Goal: Transaction & Acquisition: Book appointment/travel/reservation

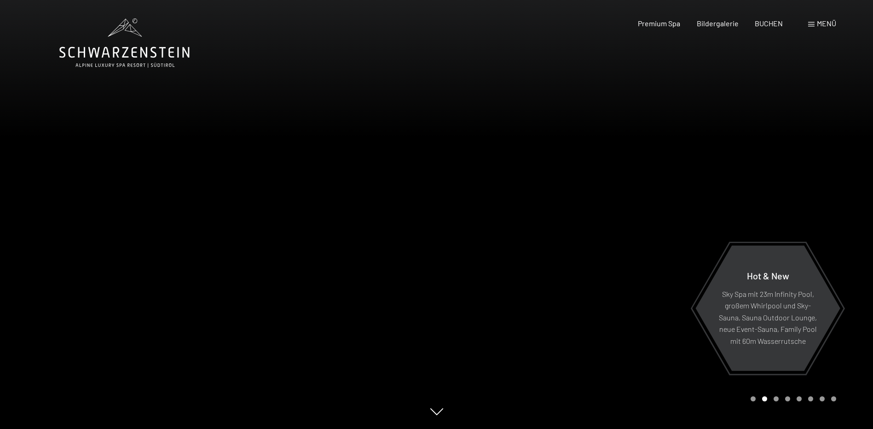
click at [826, 26] on span "Menü" at bounding box center [826, 23] width 19 height 9
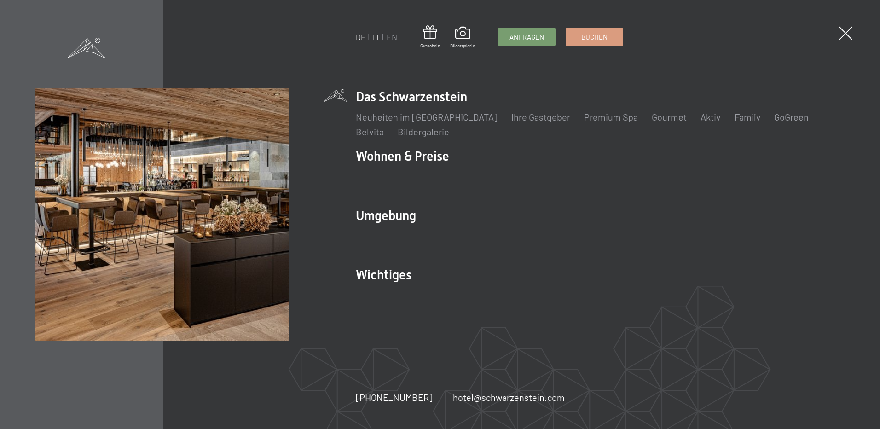
click at [376, 38] on link "IT" at bounding box center [376, 37] width 7 height 10
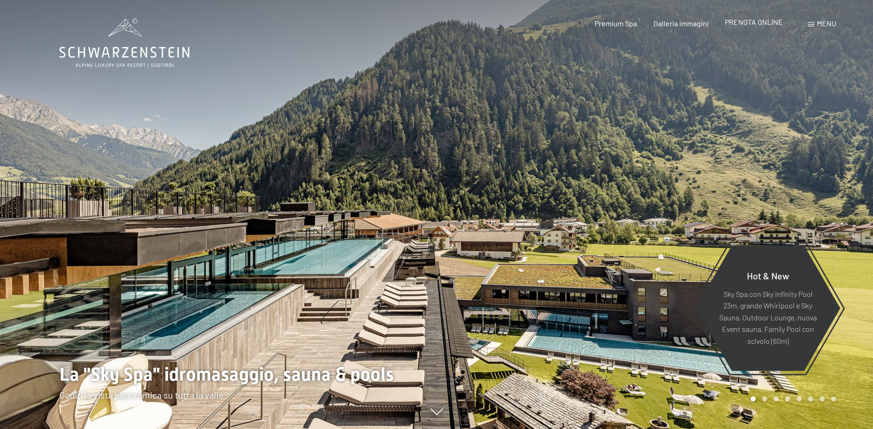
click at [746, 24] on span "PRENOTA ONLINE" at bounding box center [754, 21] width 58 height 9
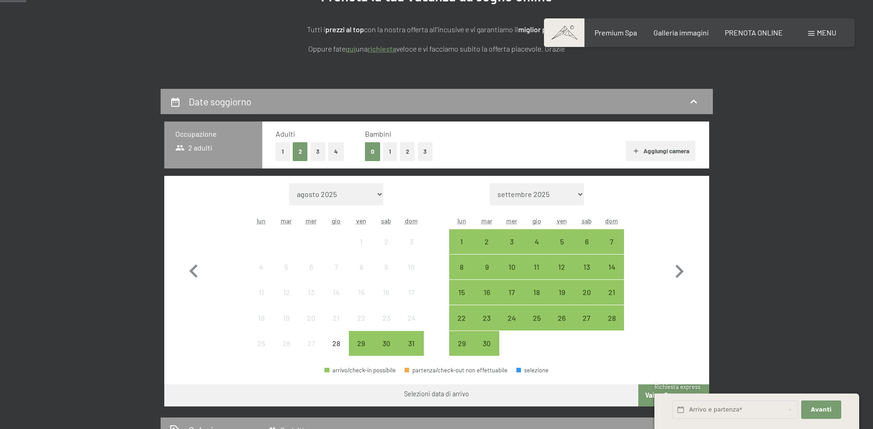
scroll to position [184, 0]
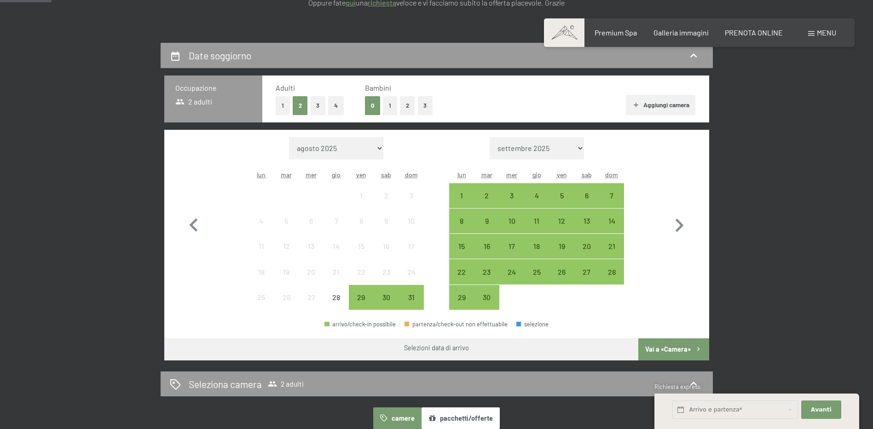
click at [367, 147] on select "agosto 2025 settembre 2025 ottobre 2025 novembre 2025 dicembre 2025 gennaio 202…" at bounding box center [336, 148] width 94 height 22
select select "[DATE]"
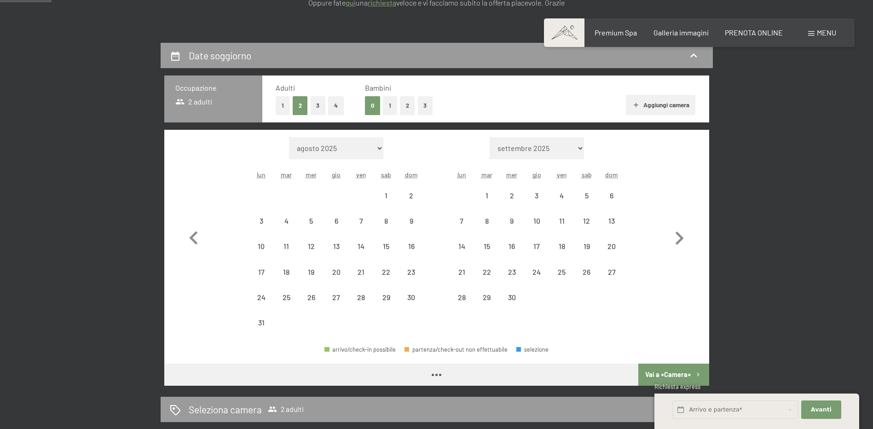
select select "[DATE]"
click at [403, 224] on div "9" at bounding box center [410, 228] width 23 height 23
select select "[DATE]"
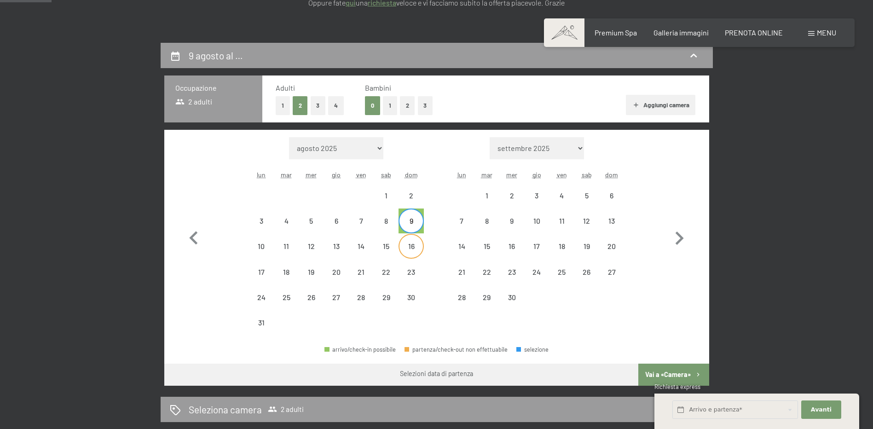
click at [409, 251] on div "16" at bounding box center [410, 253] width 23 height 23
select select "[DATE]"
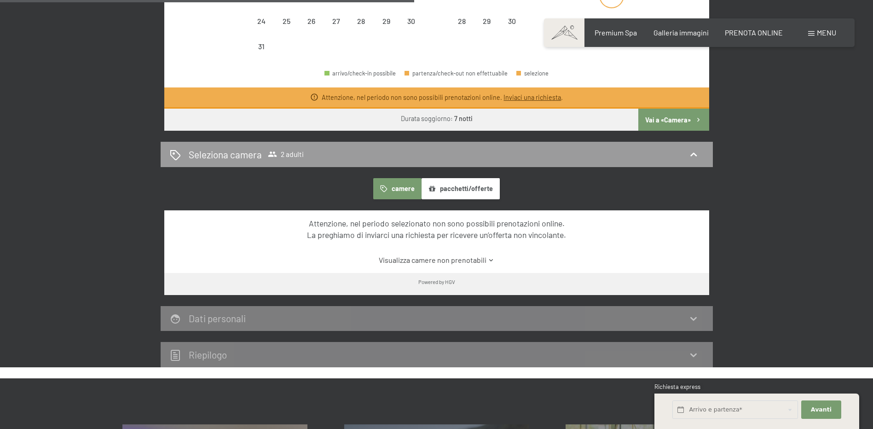
scroll to position [414, 0]
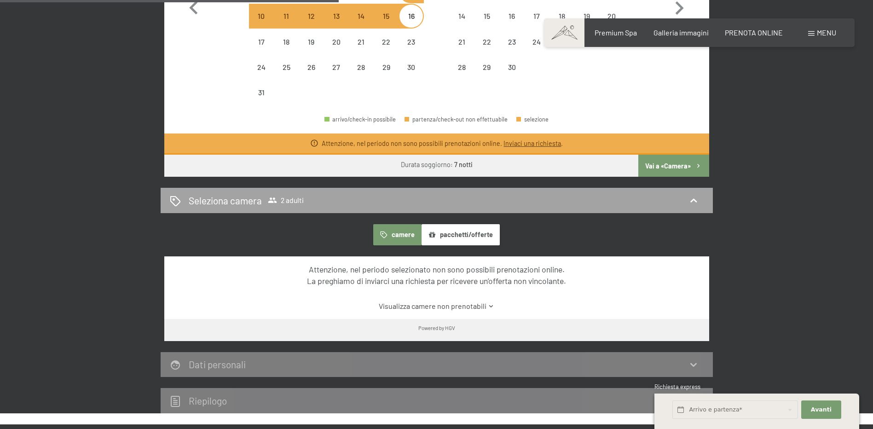
click at [644, 201] on div "Seleziona camera 2 adulti" at bounding box center [437, 200] width 534 height 13
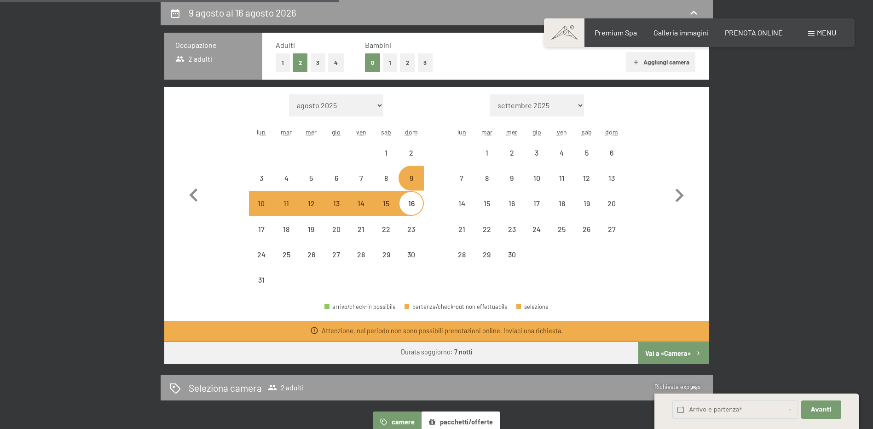
select select "[DATE]"
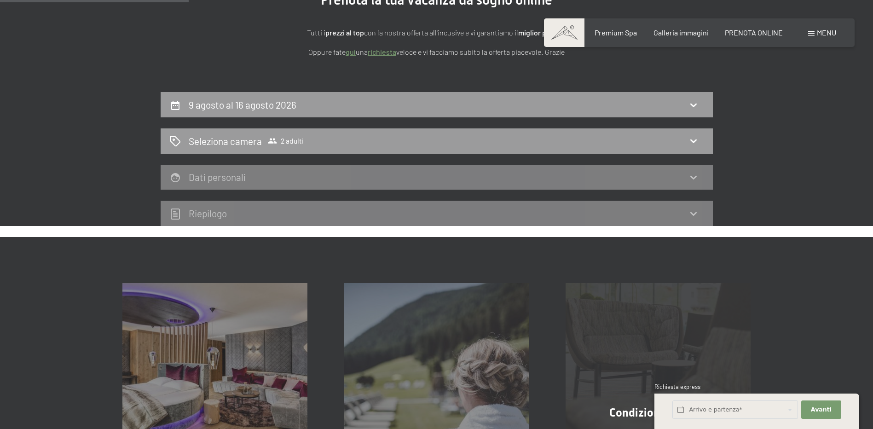
scroll to position [89, 0]
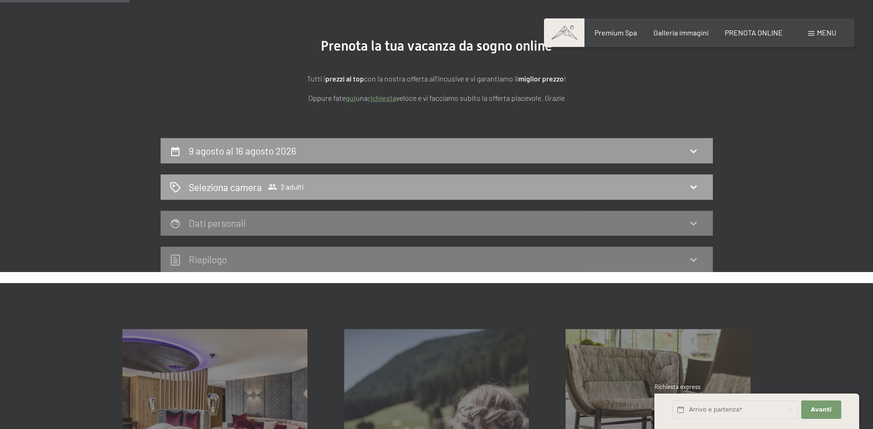
click at [617, 192] on div "Seleziona camera 2 adulti" at bounding box center [437, 186] width 534 height 13
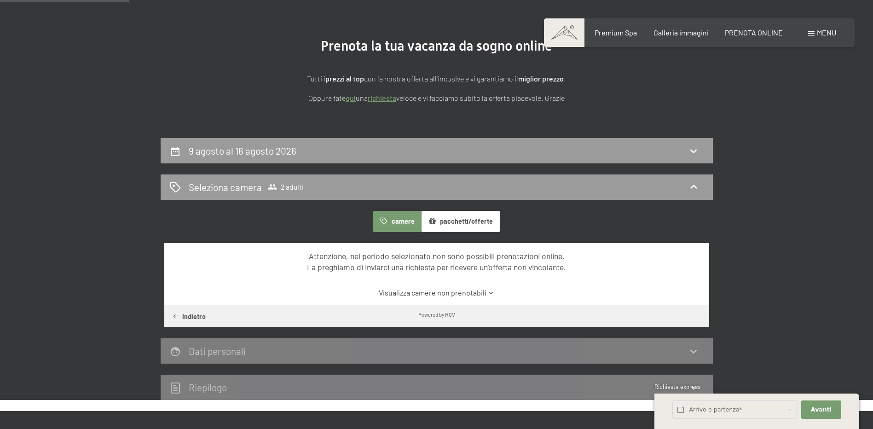
click at [462, 222] on button "pacchetti/offerte" at bounding box center [460, 221] width 78 height 21
click at [498, 292] on link "Visualizza pacchetti/offerte non prenotabili" at bounding box center [436, 293] width 512 height 10
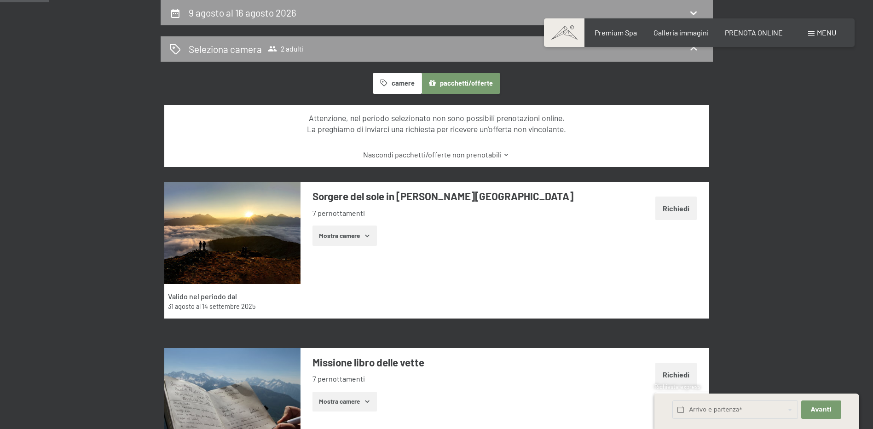
scroll to position [181, 0]
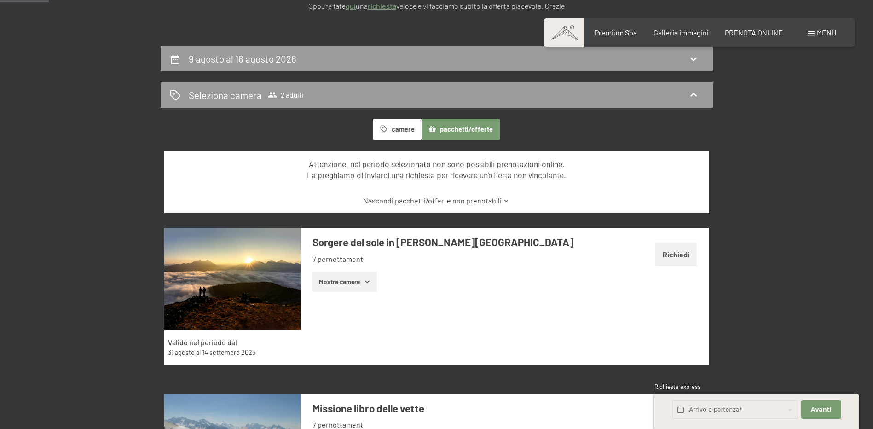
click at [358, 283] on button "Mostra camere" at bounding box center [344, 281] width 64 height 20
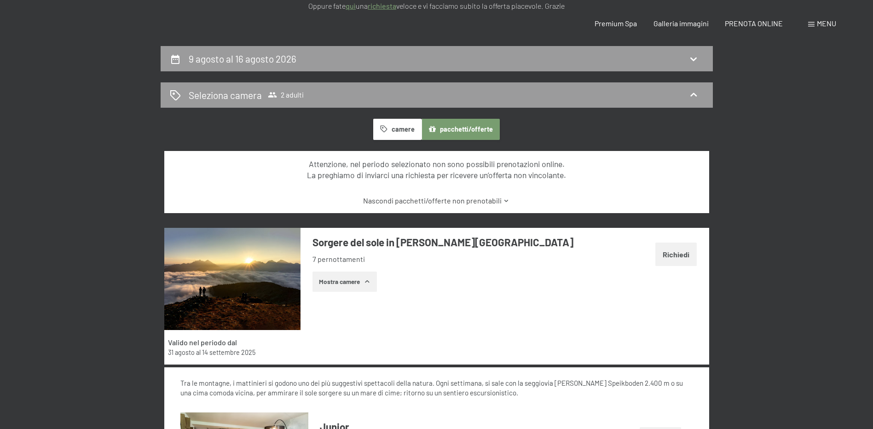
scroll to position [0, 0]
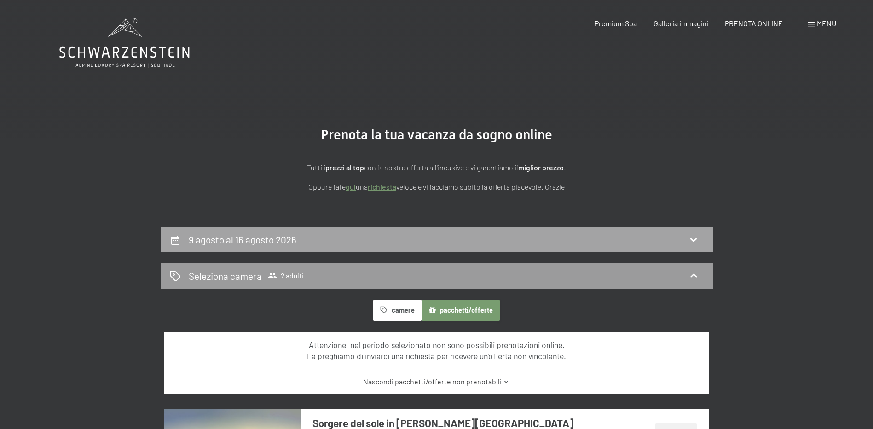
click at [426, 245] on div "9 agosto al 16 agosto 2026" at bounding box center [437, 239] width 534 height 13
select select "[DATE]"
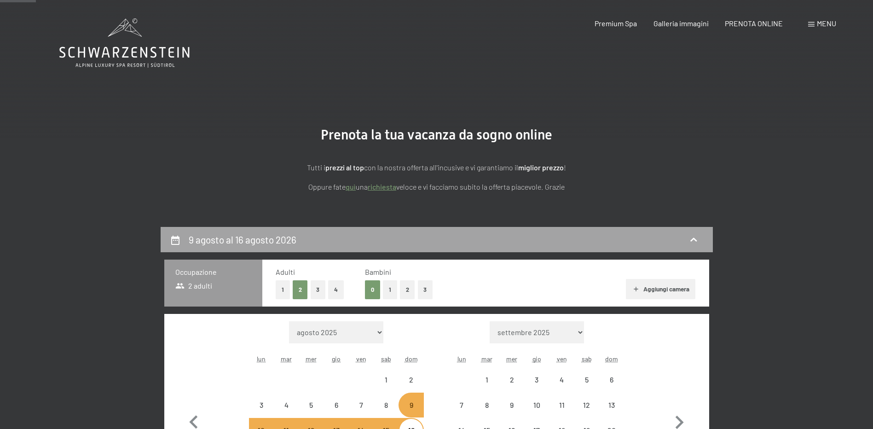
scroll to position [227, 0]
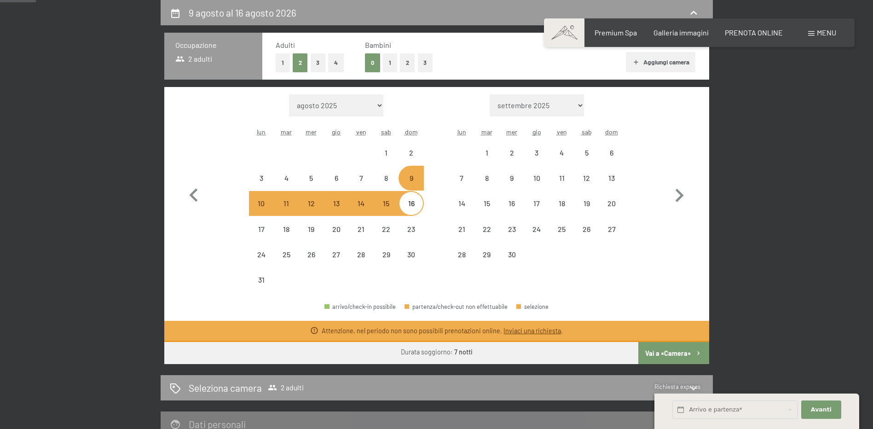
click at [343, 104] on select "agosto 2025 settembre 2025 ottobre 2025 novembre 2025 dicembre 2025 gennaio 202…" at bounding box center [336, 105] width 94 height 22
click at [388, 60] on button "1" at bounding box center [390, 62] width 14 height 19
select select "[DATE]"
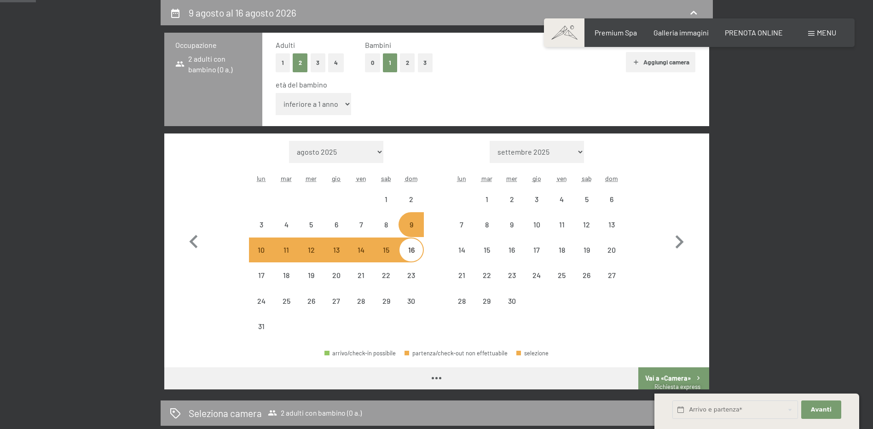
select select "[DATE]"
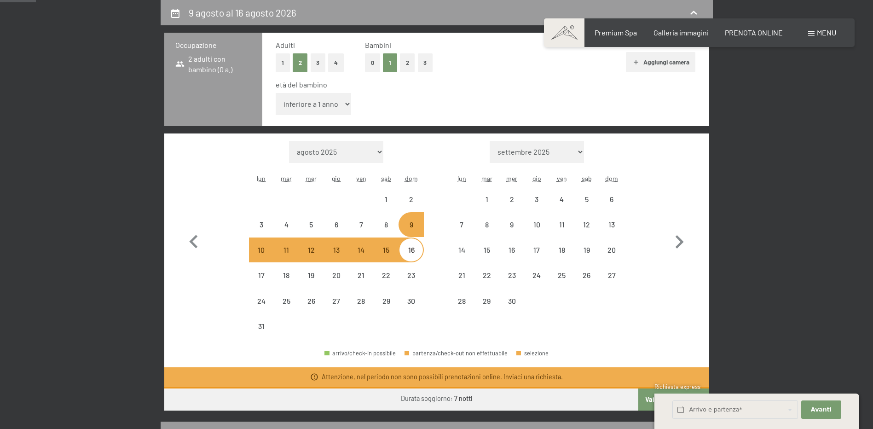
click at [334, 107] on select "inferiore a 1 anno 1 anno 2 anni 3 anni 4 anni 5 anni 6 anni 7 anni 8 anni 9 an…" at bounding box center [314, 104] width 76 height 22
select select "6"
click at [276, 93] on select "inferiore a 1 anno 1 anno 2 anni 3 anni 4 anni 5 anni 6 anni 7 anni 8 anni 9 an…" at bounding box center [314, 104] width 76 height 22
select select "[DATE]"
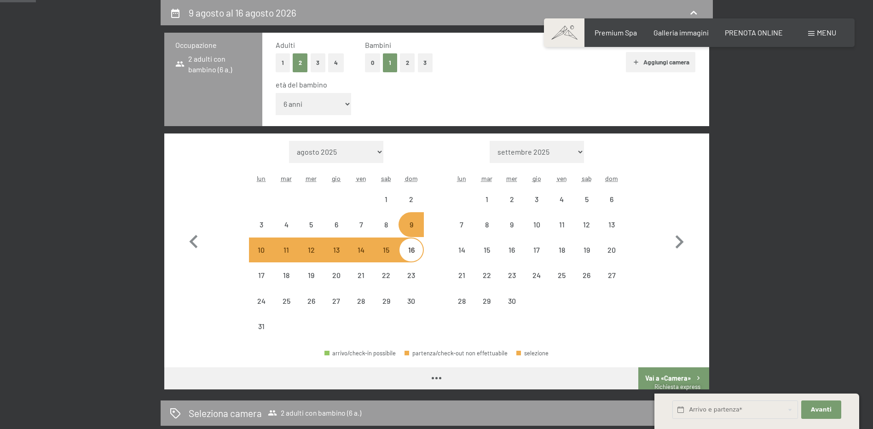
select select "[DATE]"
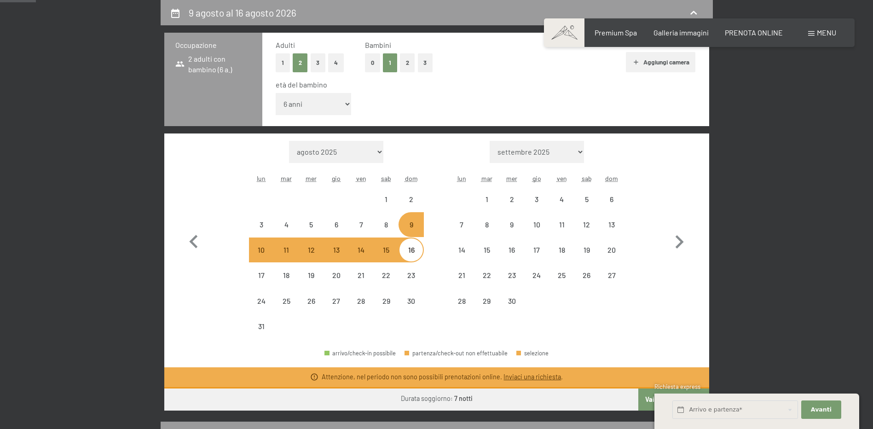
click at [356, 150] on select "agosto 2025 settembre 2025 ottobre 2025 novembre 2025 dicembre 2025 gennaio 202…" at bounding box center [336, 152] width 94 height 22
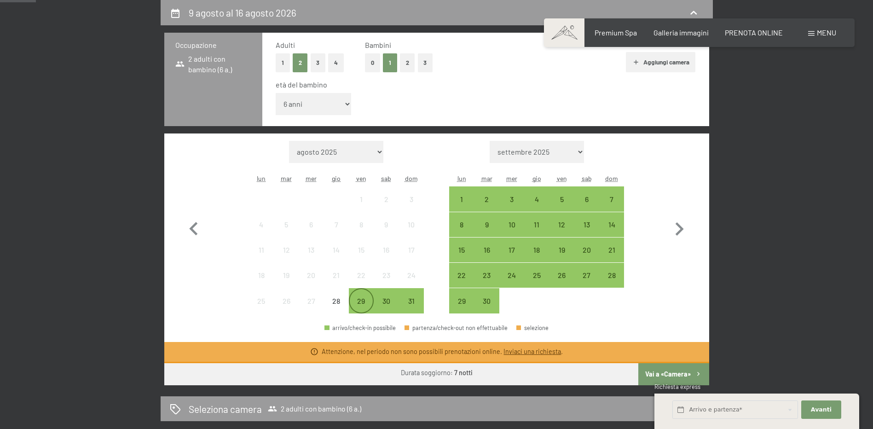
click at [356, 305] on div "29" at bounding box center [361, 308] width 23 height 23
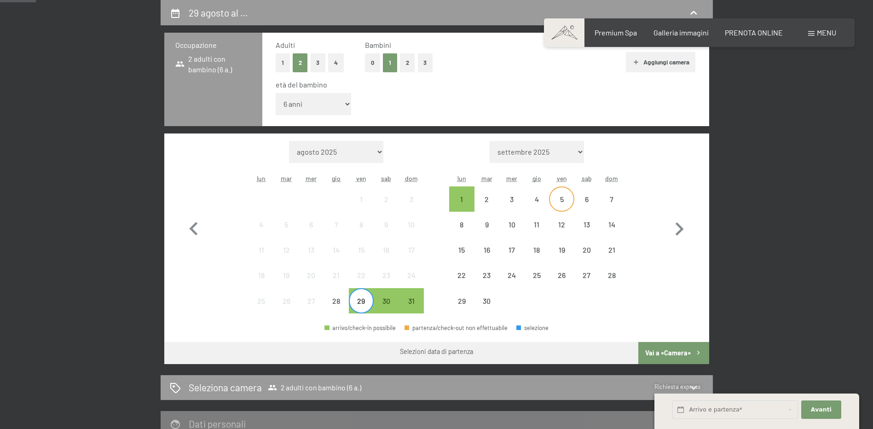
click at [566, 200] on div "5" at bounding box center [561, 207] width 23 height 23
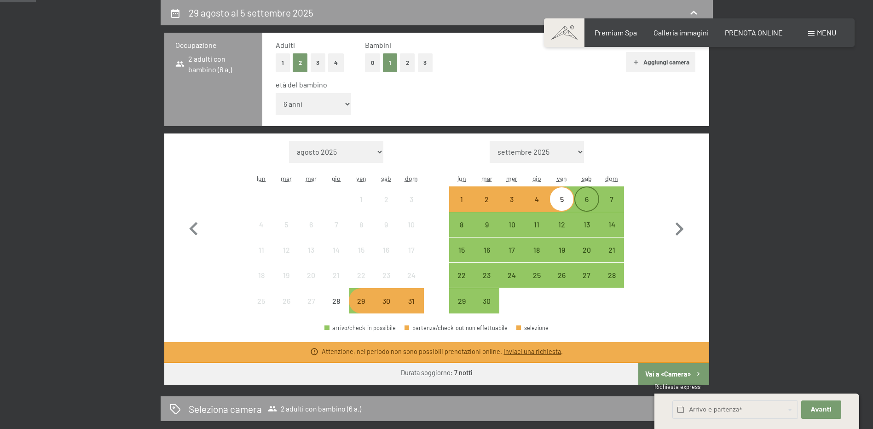
click at [591, 200] on div "6" at bounding box center [586, 207] width 23 height 23
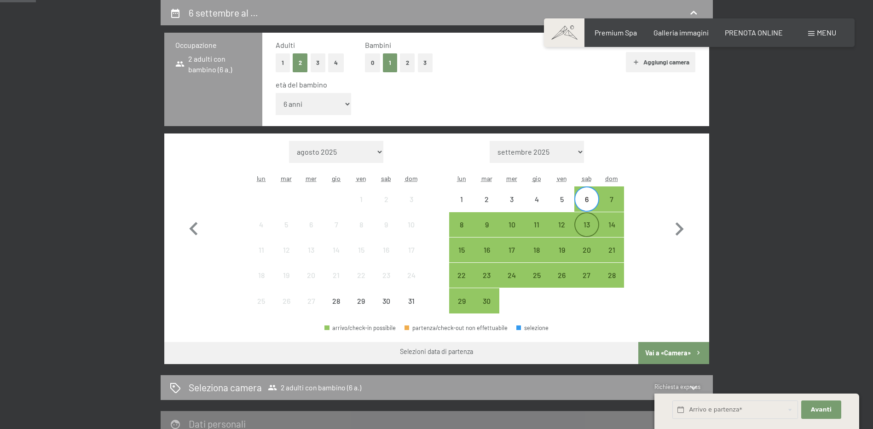
click at [587, 225] on div "13" at bounding box center [586, 232] width 23 height 23
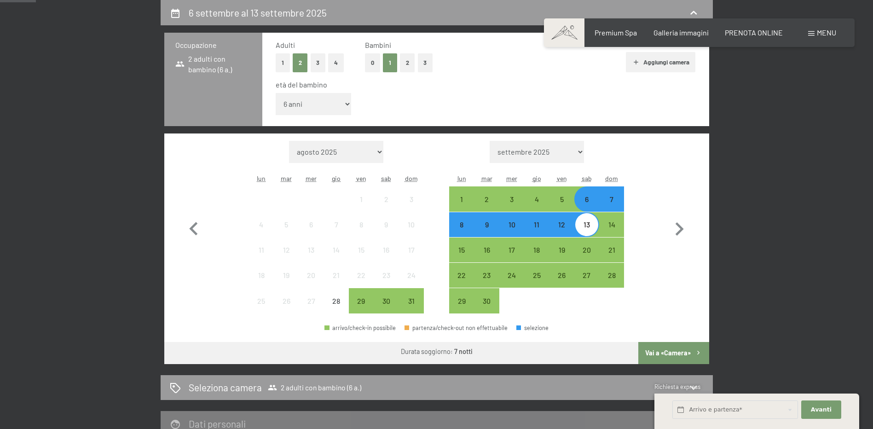
click at [672, 352] on button "Vai a «Camera»" at bounding box center [673, 353] width 70 height 22
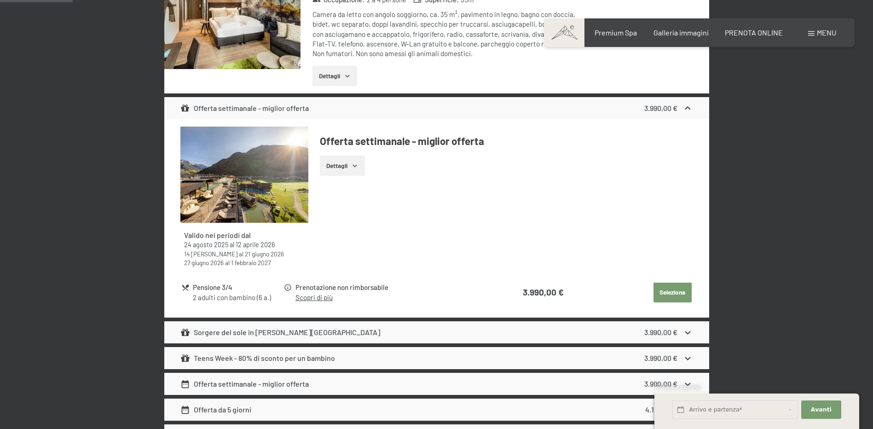
scroll to position [411, 0]
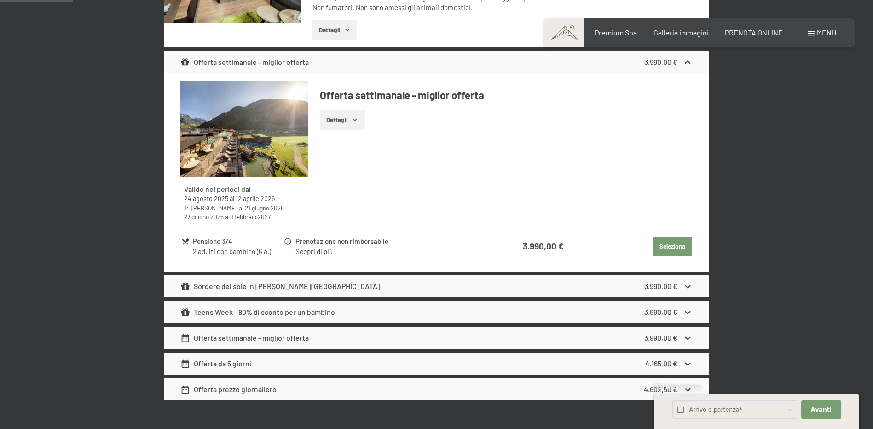
click at [317, 251] on link "Scopri di più" at bounding box center [313, 251] width 37 height 8
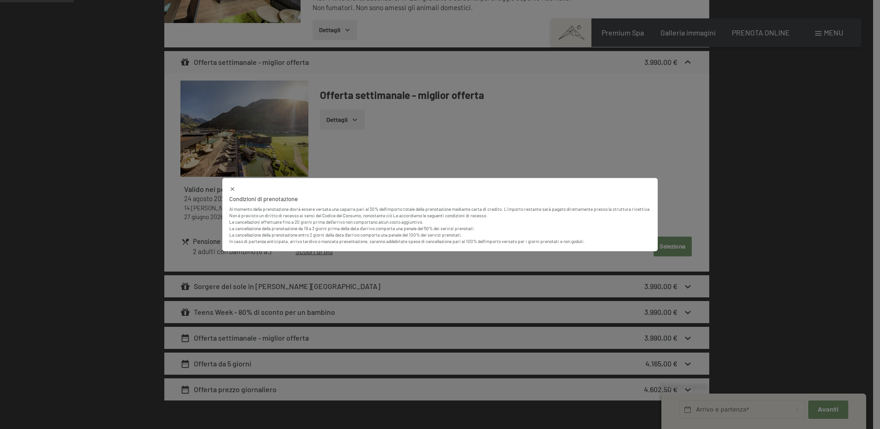
click at [618, 212] on p "Non è previsto un diritto di recesso ai sensi del Codice del Consumo, nonostant…" at bounding box center [439, 228] width 421 height 32
click at [234, 188] on icon at bounding box center [232, 189] width 6 height 6
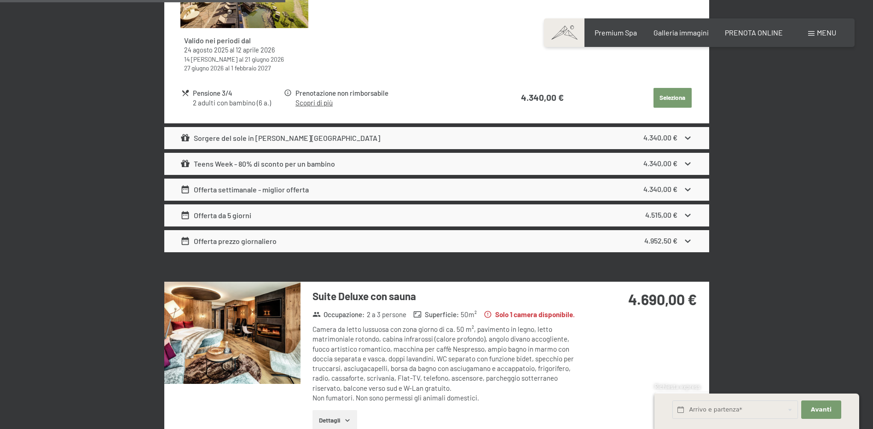
scroll to position [1699, 0]
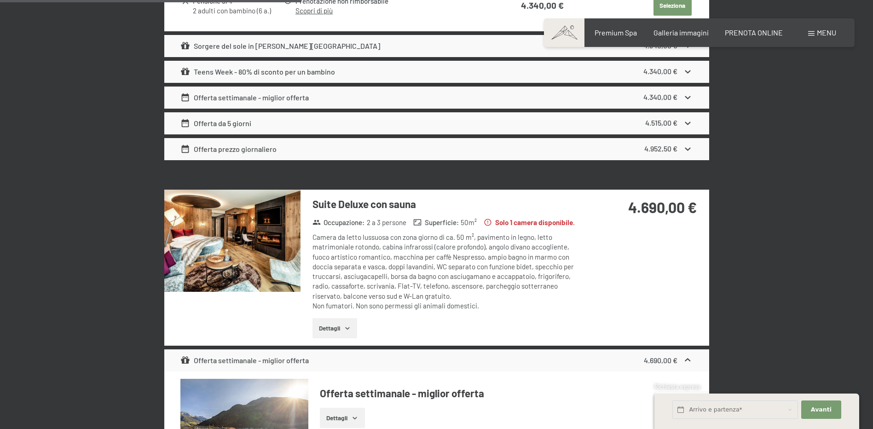
click at [215, 245] on img at bounding box center [232, 241] width 136 height 102
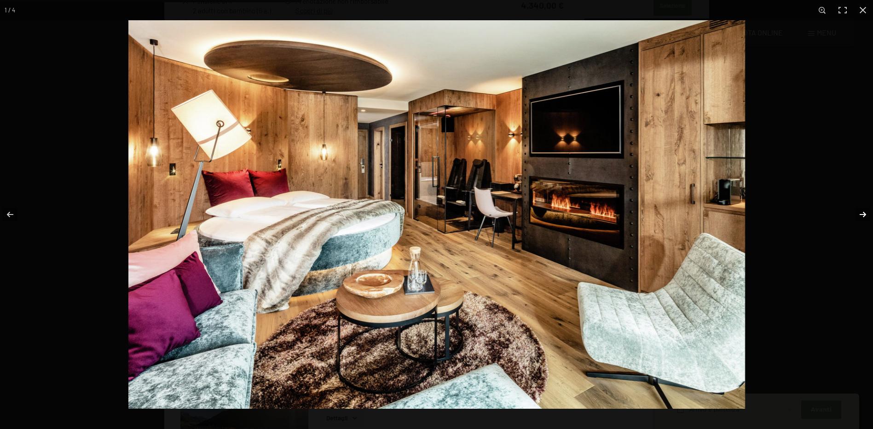
click at [863, 212] on button "button" at bounding box center [856, 214] width 32 height 46
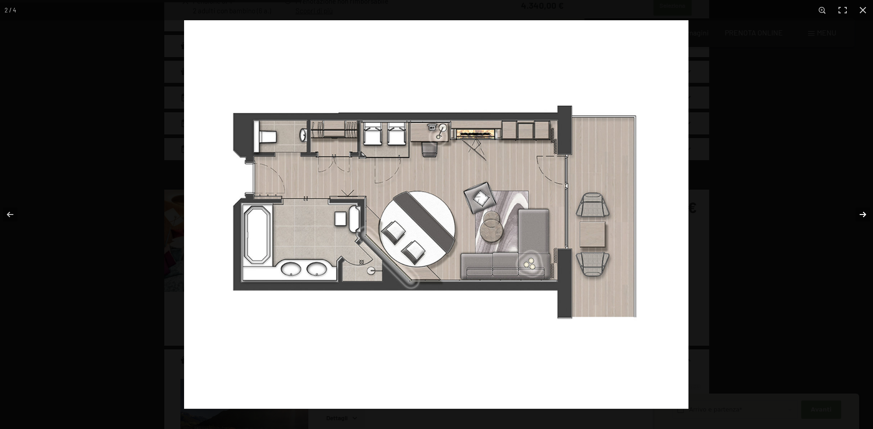
click at [862, 213] on button "button" at bounding box center [856, 214] width 32 height 46
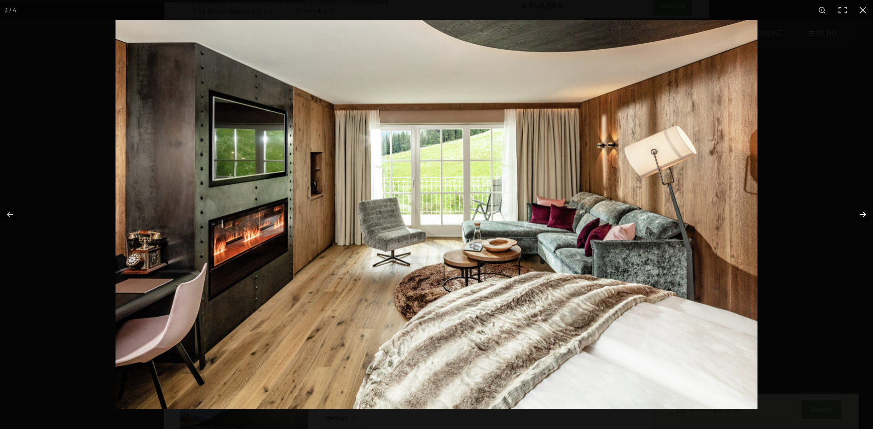
click at [862, 213] on button "button" at bounding box center [856, 214] width 32 height 46
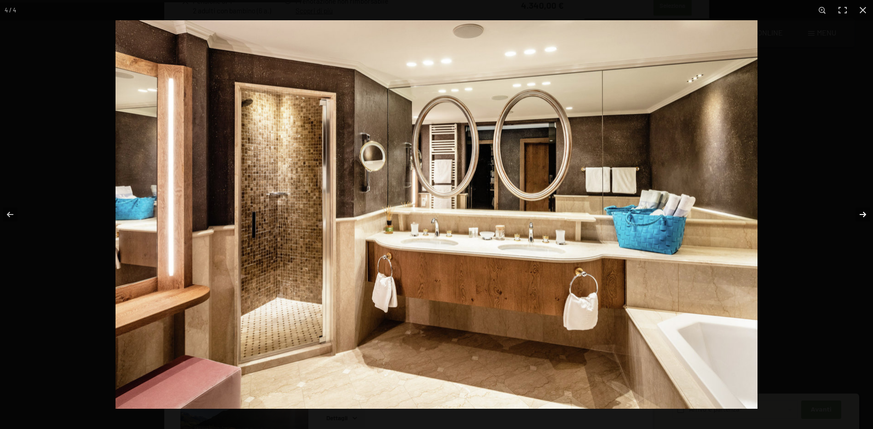
click at [862, 213] on button "button" at bounding box center [856, 214] width 32 height 46
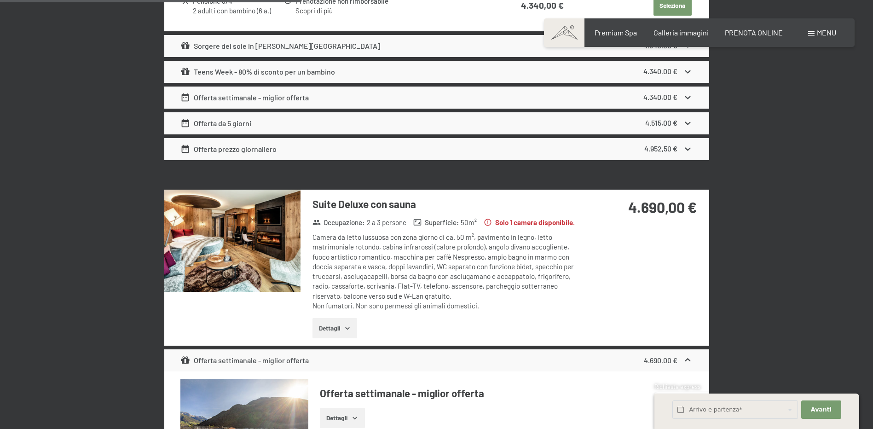
click at [0, 0] on button "button" at bounding box center [0, 0] width 0 height 0
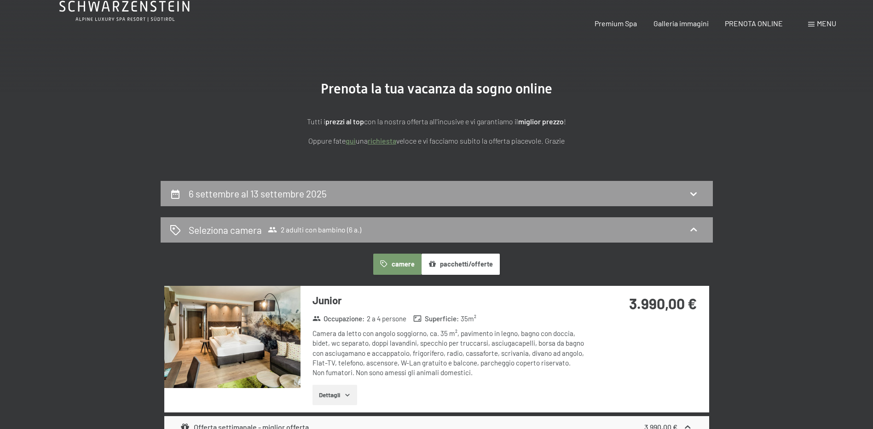
scroll to position [138, 0]
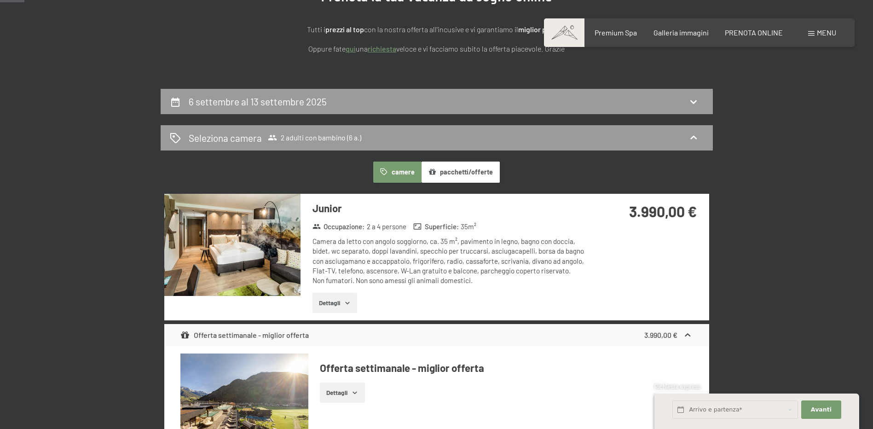
click at [344, 306] on button "Dettagli" at bounding box center [334, 303] width 45 height 20
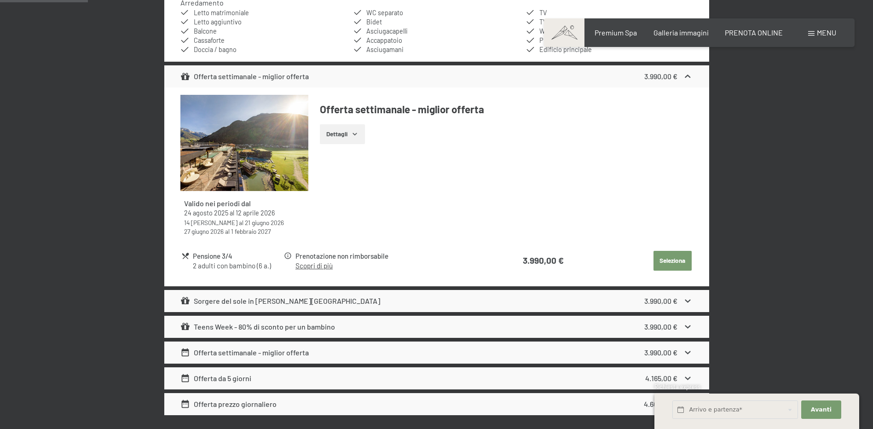
scroll to position [552, 0]
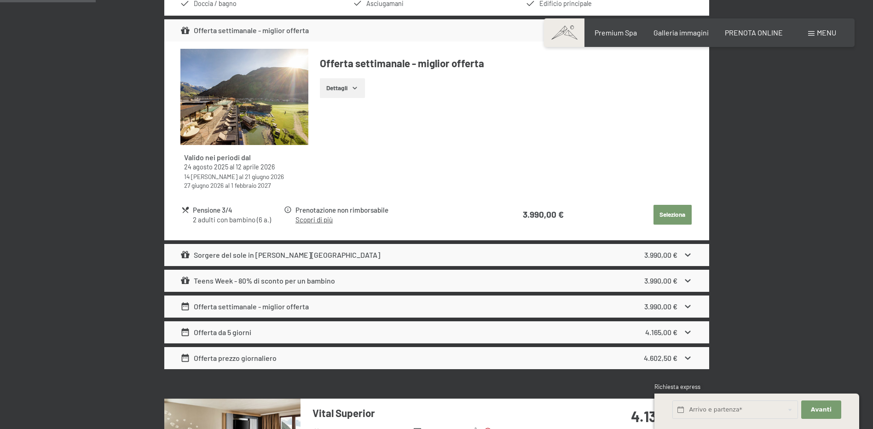
click at [687, 361] on icon at bounding box center [688, 358] width 10 height 10
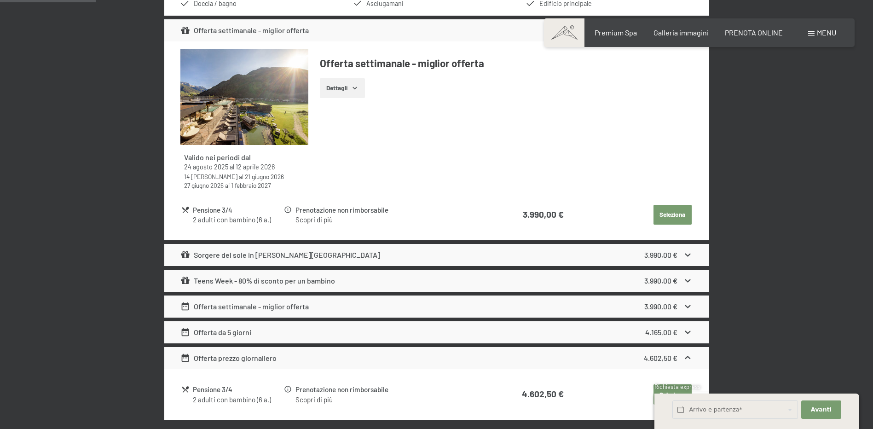
scroll to position [644, 0]
